Goal: Task Accomplishment & Management: Manage account settings

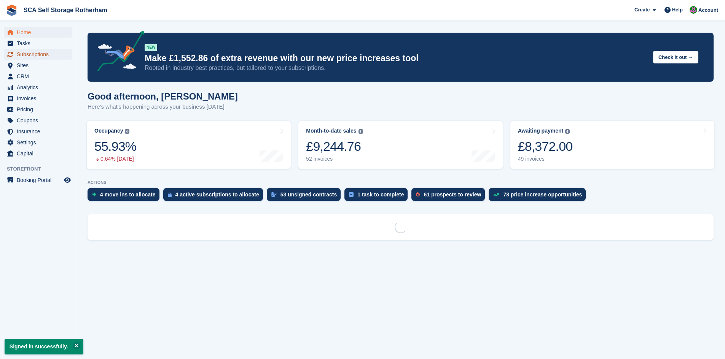
click at [40, 52] on span "Subscriptions" at bounding box center [40, 54] width 46 height 11
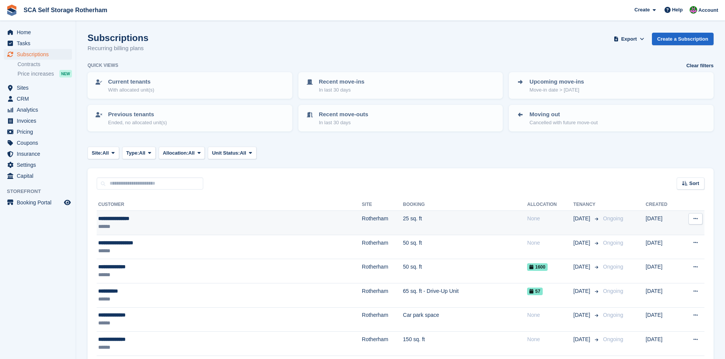
click at [185, 225] on div "******" at bounding box center [182, 227] width 168 height 8
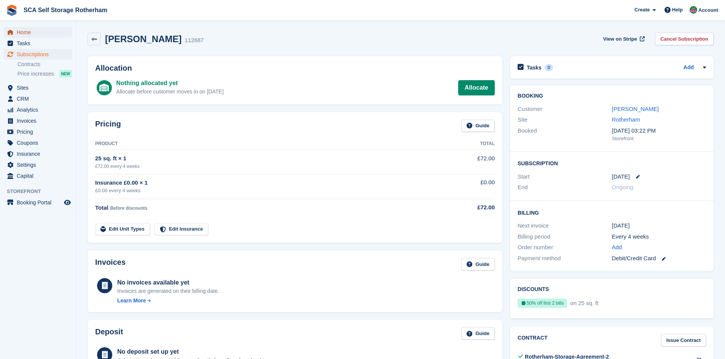
click at [35, 33] on span "Home" at bounding box center [40, 32] width 46 height 11
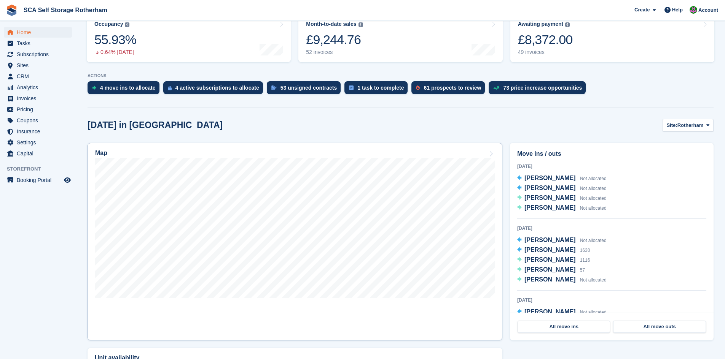
scroll to position [114, 0]
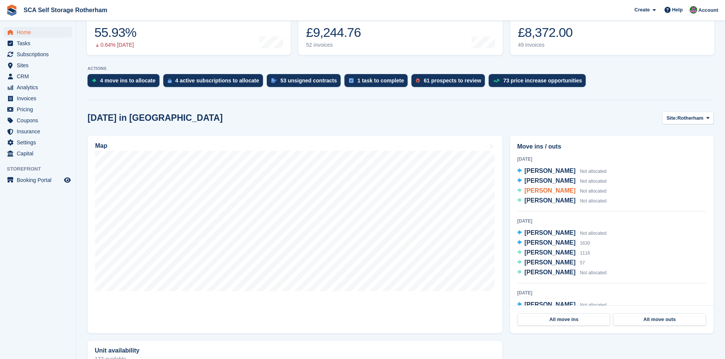
click at [551, 194] on span "[PERSON_NAME]" at bounding box center [549, 190] width 51 height 6
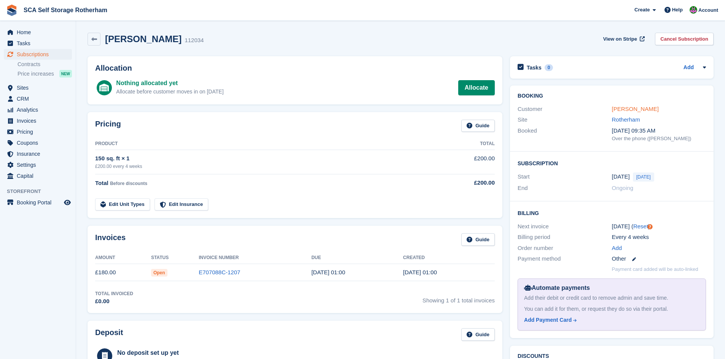
click at [632, 110] on link "[PERSON_NAME]" at bounding box center [635, 109] width 47 height 6
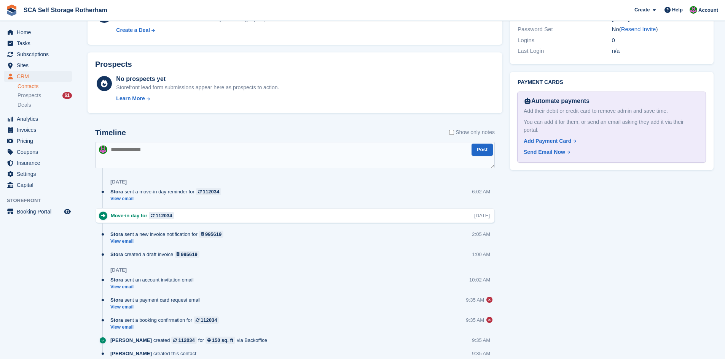
scroll to position [350, 0]
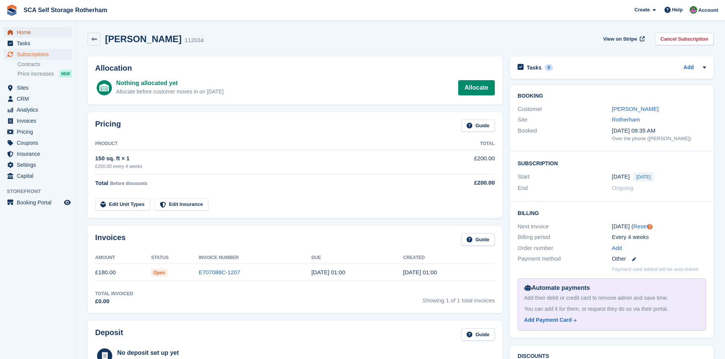
click at [37, 27] on span "Home" at bounding box center [40, 32] width 46 height 11
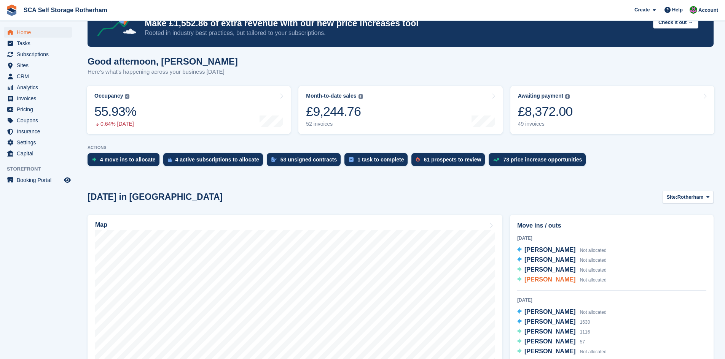
scroll to position [152, 0]
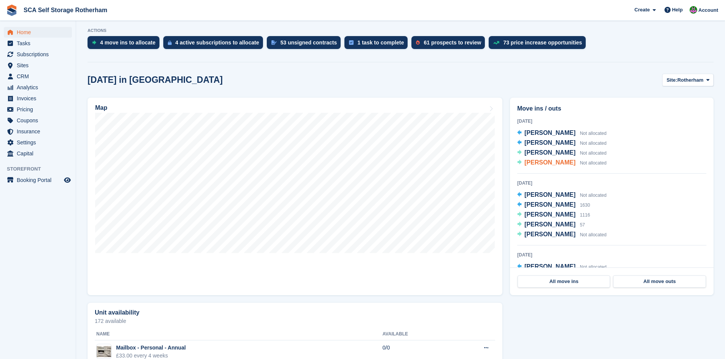
click at [553, 164] on span "[PERSON_NAME]" at bounding box center [549, 162] width 51 height 6
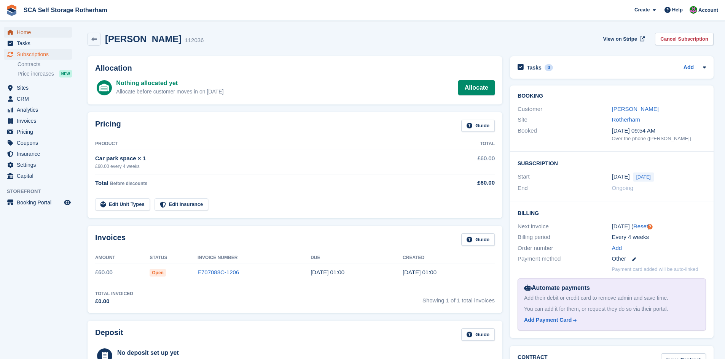
click at [31, 32] on span "Home" at bounding box center [40, 32] width 46 height 11
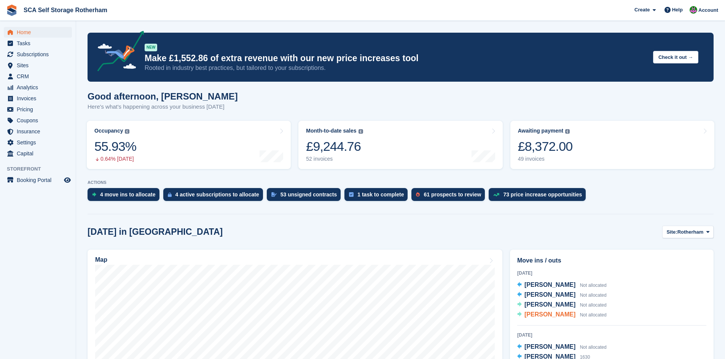
click at [543, 313] on span "[PERSON_NAME]" at bounding box center [549, 314] width 51 height 6
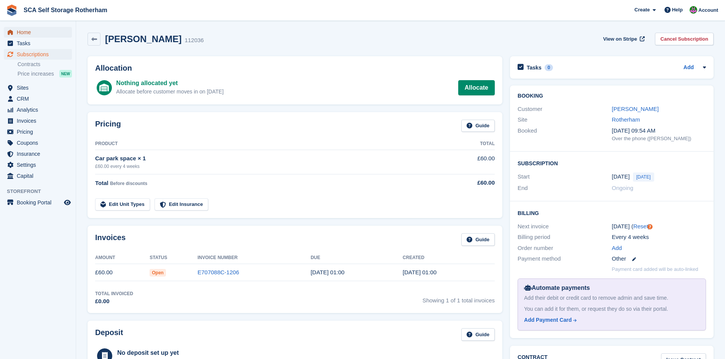
click at [17, 30] on span "Home" at bounding box center [40, 32] width 46 height 11
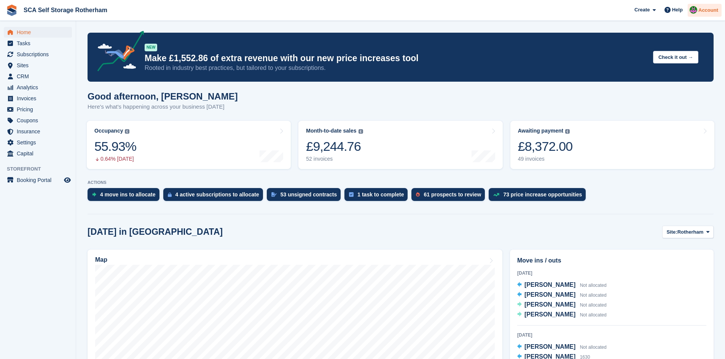
click at [693, 12] on img at bounding box center [693, 10] width 8 height 8
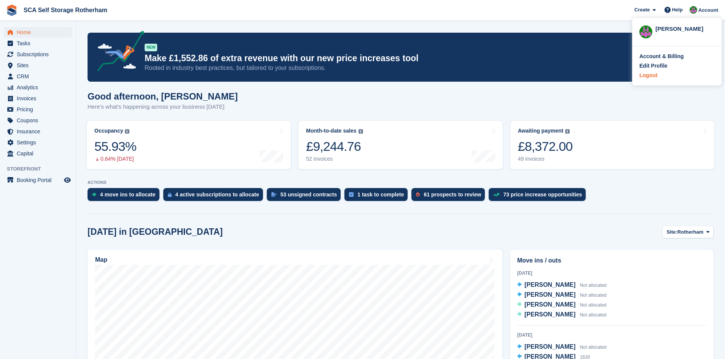
click at [651, 77] on div "Logout" at bounding box center [648, 76] width 18 height 8
